Goal: Information Seeking & Learning: Find specific page/section

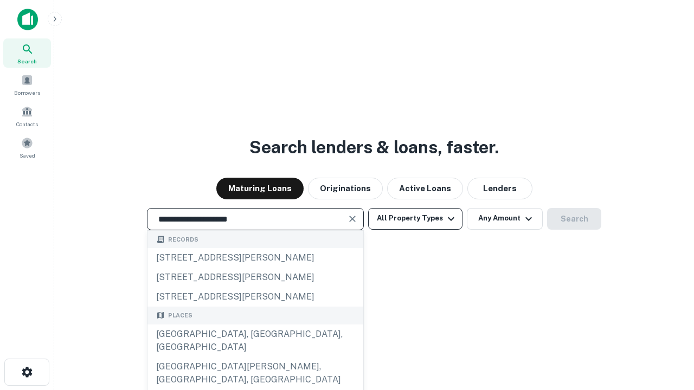
click at [255, 357] on div "[GEOGRAPHIC_DATA], [GEOGRAPHIC_DATA], [GEOGRAPHIC_DATA]" at bounding box center [255, 341] width 216 height 33
type input "**********"
click at [415, 218] on button "All Property Types" at bounding box center [415, 219] width 94 height 22
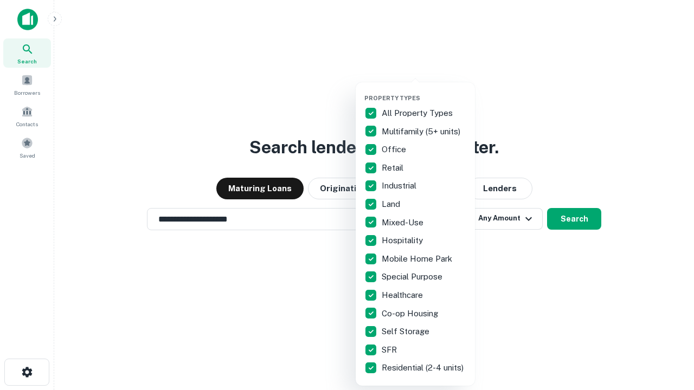
click at [424, 91] on button "button" at bounding box center [423, 91] width 119 height 1
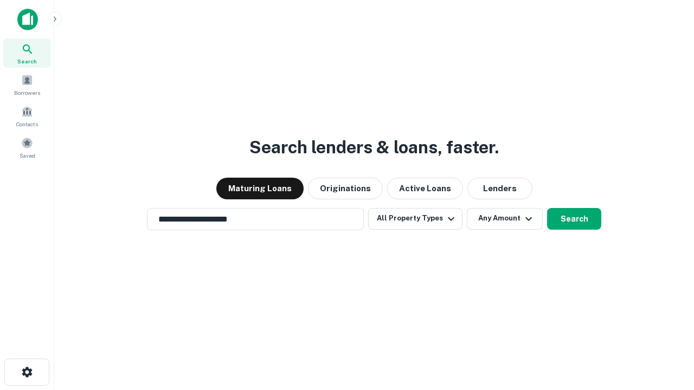
scroll to position [17, 0]
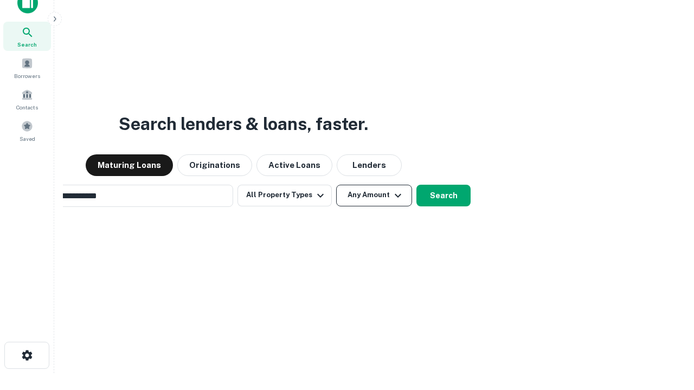
click at [336, 185] on button "Any Amount" at bounding box center [374, 196] width 76 height 22
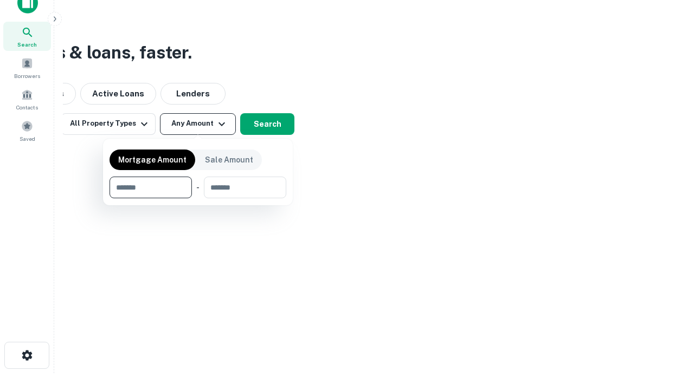
scroll to position [17, 0]
type input "*******"
click at [198, 198] on button "button" at bounding box center [197, 198] width 177 height 1
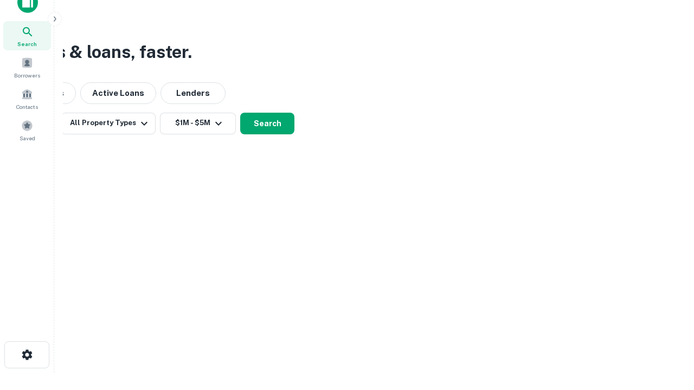
scroll to position [17, 0]
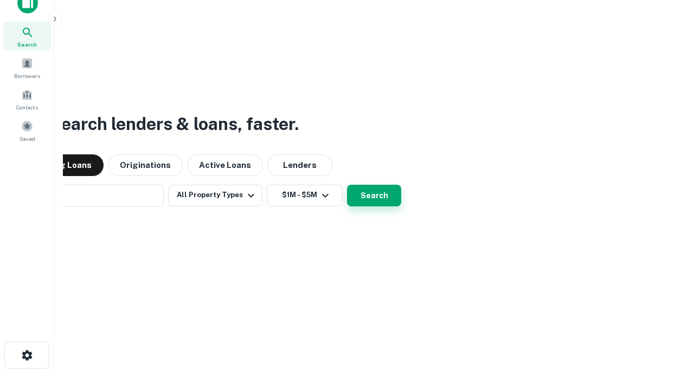
click at [347, 185] on button "Search" at bounding box center [374, 196] width 54 height 22
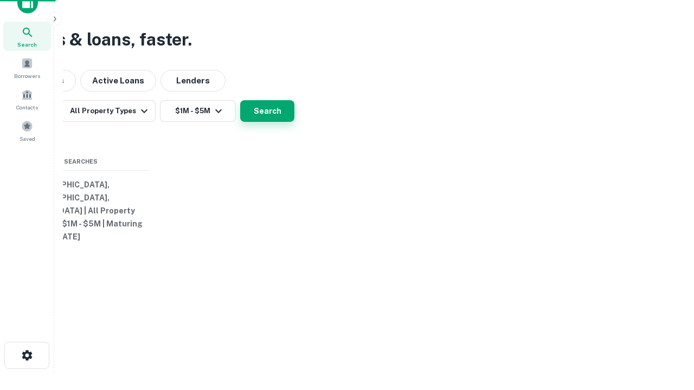
scroll to position [17, 0]
